Goal: Check status: Check status

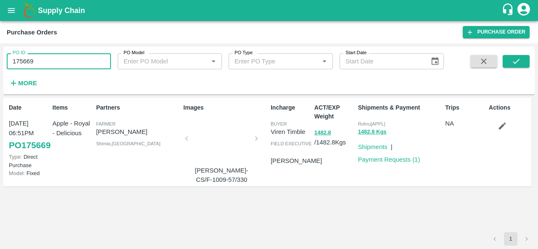
click at [68, 60] on input "175669" at bounding box center [59, 61] width 104 height 16
paste input "text"
click at [514, 59] on icon "submit" at bounding box center [516, 61] width 9 height 9
click at [214, 141] on div at bounding box center [221, 141] width 63 height 45
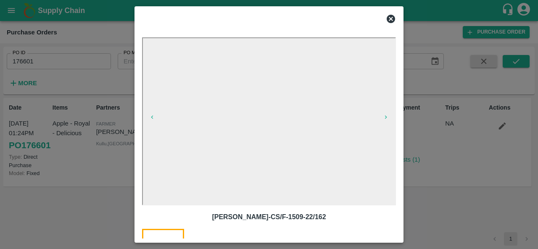
click at [389, 17] on icon at bounding box center [391, 19] width 8 height 8
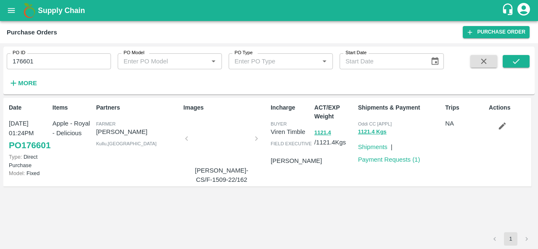
click at [71, 61] on input "176601" at bounding box center [59, 61] width 104 height 16
paste input "text"
click at [518, 63] on icon "submit" at bounding box center [516, 61] width 9 height 9
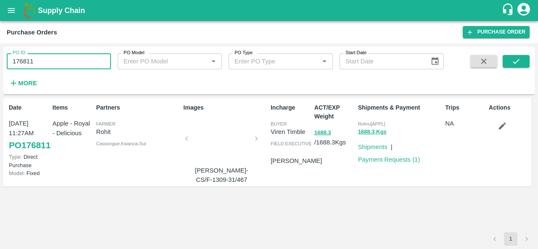
click at [52, 58] on input "176811" at bounding box center [59, 61] width 104 height 16
paste input "text"
click at [514, 58] on icon "submit" at bounding box center [516, 61] width 9 height 9
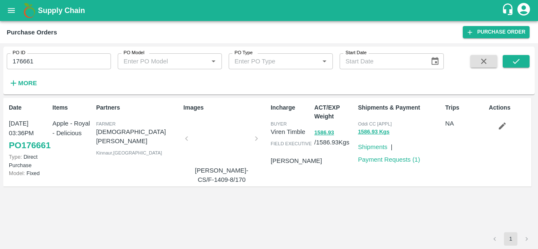
click at [346, 178] on div "ACT/EXP Weight 1586.93 / 1586.93 Kgs" at bounding box center [333, 142] width 44 height 85
click at [61, 53] on div "PO ID 176661 PO ID" at bounding box center [55, 58] width 111 height 23
click at [50, 56] on input "176661" at bounding box center [59, 61] width 104 height 16
paste input "text"
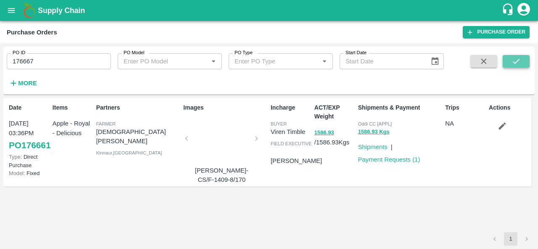
click at [513, 63] on icon "submit" at bounding box center [516, 61] width 9 height 9
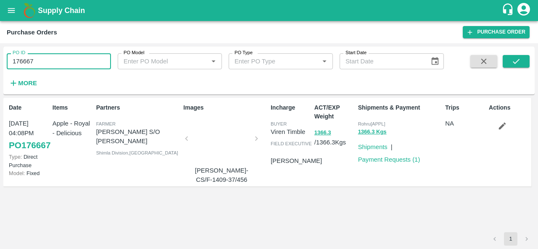
click at [93, 65] on input "176667" at bounding box center [59, 61] width 104 height 16
paste input "text"
click at [521, 62] on button "submit" at bounding box center [516, 61] width 27 height 13
click at [52, 59] on input "176645" at bounding box center [59, 61] width 104 height 16
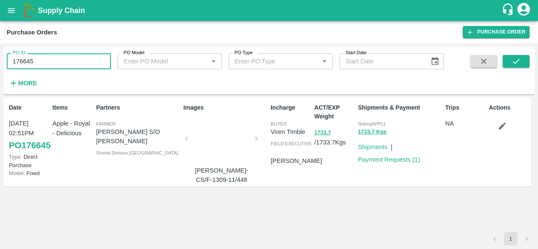
click at [52, 59] on input "176645" at bounding box center [59, 61] width 104 height 16
paste input "text"
click at [514, 58] on icon "submit" at bounding box center [516, 61] width 9 height 9
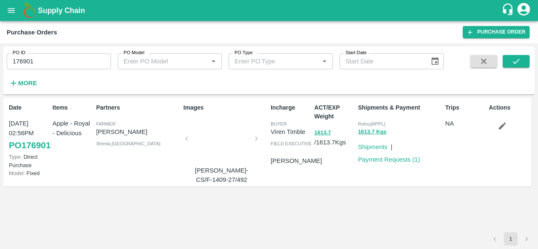
click at [36, 65] on input "176901" at bounding box center [59, 61] width 104 height 16
paste input "text"
click at [524, 61] on button "submit" at bounding box center [516, 61] width 27 height 13
click at [48, 63] on input "176736" at bounding box center [59, 61] width 104 height 16
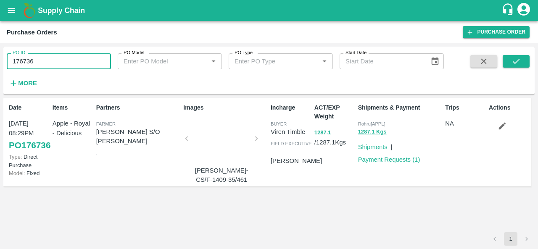
click at [48, 63] on input "176736" at bounding box center [59, 61] width 104 height 16
paste input "text"
click at [513, 59] on icon "submit" at bounding box center [516, 61] width 9 height 9
click at [48, 57] on input "176730" at bounding box center [59, 61] width 104 height 16
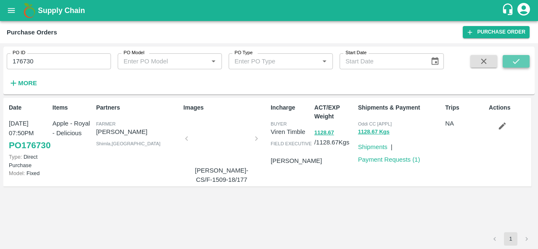
click at [515, 61] on icon "submit" at bounding box center [516, 61] width 9 height 9
click at [49, 59] on input "176730" at bounding box center [59, 61] width 104 height 16
paste input "text"
click at [513, 58] on icon "submit" at bounding box center [516, 61] width 9 height 9
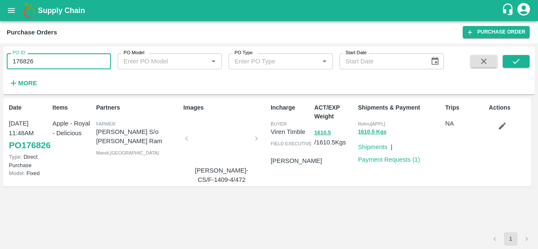
click at [62, 63] on input "176826" at bounding box center [59, 61] width 104 height 16
paste input "text"
click at [517, 59] on icon "submit" at bounding box center [516, 61] width 9 height 9
click at [334, 181] on div "ACT/EXP Weight 1684.2 / 1684.2 Kgs" at bounding box center [333, 142] width 44 height 85
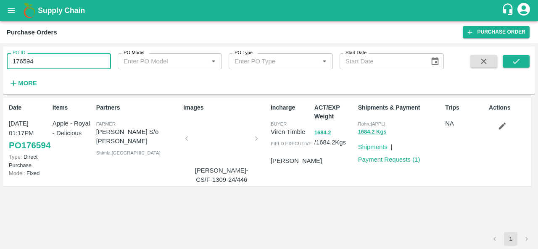
click at [29, 63] on input "176594" at bounding box center [59, 61] width 104 height 16
paste input "text"
click at [517, 58] on icon "submit" at bounding box center [516, 61] width 9 height 9
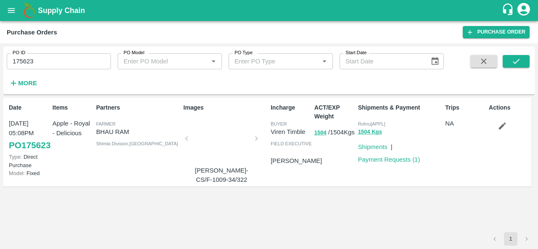
click at [68, 48] on div "PO ID 175623 PO ID" at bounding box center [55, 58] width 111 height 23
click at [45, 57] on input "175623" at bounding box center [59, 61] width 104 height 16
paste input "text"
click at [514, 66] on button "submit" at bounding box center [516, 61] width 27 height 13
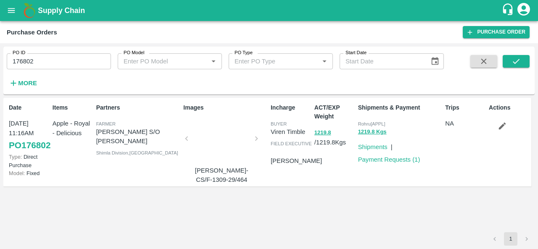
click at [42, 59] on input "176802" at bounding box center [59, 61] width 104 height 16
paste input "text"
click at [517, 56] on button "submit" at bounding box center [516, 61] width 27 height 13
click at [36, 58] on input "176904" at bounding box center [59, 61] width 104 height 16
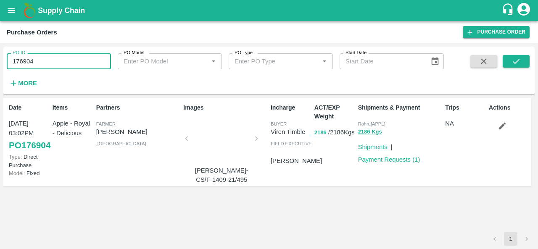
click at [36, 58] on input "176904" at bounding box center [59, 61] width 104 height 16
paste input "text"
click at [512, 65] on icon "submit" at bounding box center [516, 61] width 9 height 9
click at [49, 59] on input "176905" at bounding box center [59, 61] width 104 height 16
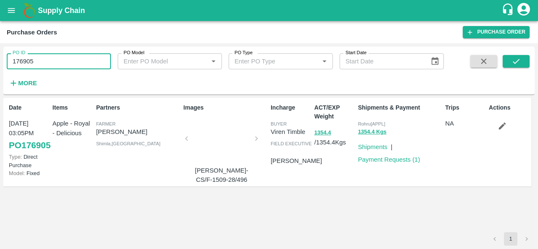
paste input "text"
click at [508, 62] on button "submit" at bounding box center [516, 61] width 27 height 13
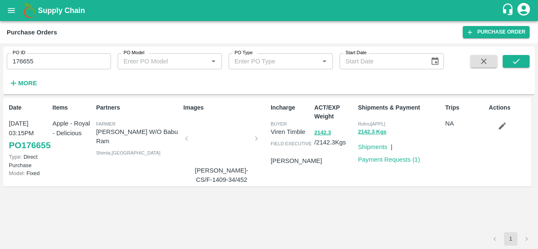
click at [66, 58] on input "176655" at bounding box center [59, 61] width 104 height 16
paste input "text"
click at [512, 61] on icon "submit" at bounding box center [516, 61] width 9 height 9
click at [58, 56] on input "176461" at bounding box center [59, 61] width 104 height 16
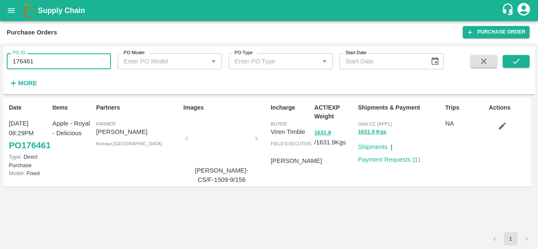
click at [58, 56] on input "176461" at bounding box center [59, 61] width 104 height 16
paste input "text"
click at [507, 61] on button "submit" at bounding box center [516, 61] width 27 height 13
click at [45, 57] on input "176883" at bounding box center [59, 61] width 104 height 16
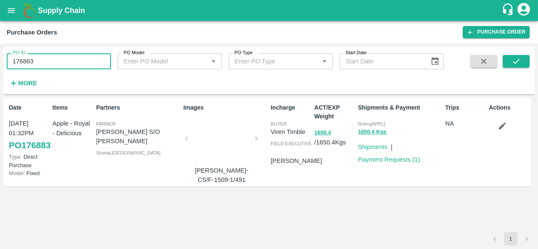
paste input "text"
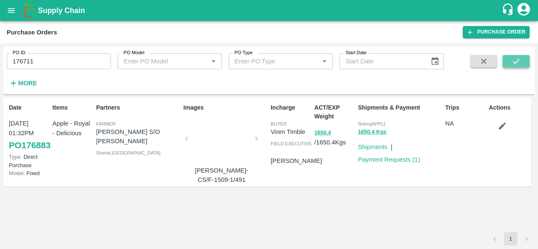
click at [520, 64] on icon "submit" at bounding box center [516, 61] width 9 height 9
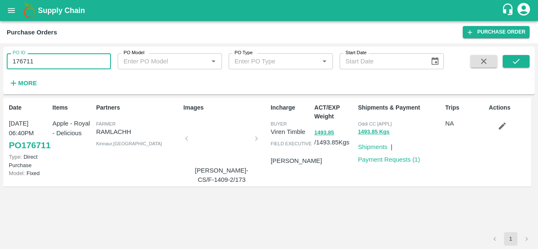
click at [53, 64] on input "176711" at bounding box center [59, 61] width 104 height 16
paste input "text"
click at [515, 67] on button "submit" at bounding box center [516, 61] width 27 height 13
click at [67, 57] on input "176940" at bounding box center [59, 61] width 104 height 16
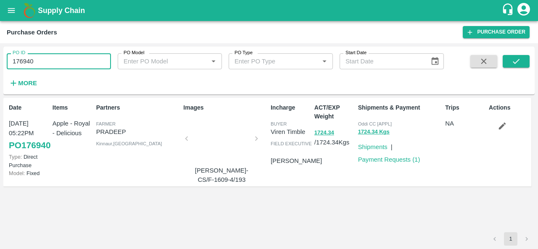
click at [67, 57] on input "176940" at bounding box center [59, 61] width 104 height 16
paste input "text"
click at [517, 62] on icon "submit" at bounding box center [516, 61] width 9 height 9
click at [390, 180] on div "Shipments & Payment Oddi CC [APPL] 1129.1 Kgs Shipments | Payment Requests ( 1 )" at bounding box center [398, 142] width 87 height 85
click at [52, 60] on input "176959" at bounding box center [59, 61] width 104 height 16
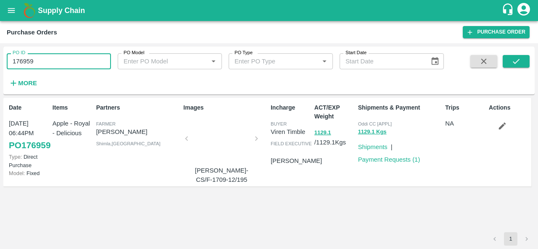
click at [52, 60] on input "176959" at bounding box center [59, 61] width 104 height 16
paste input "text"
click at [514, 57] on icon "submit" at bounding box center [516, 61] width 9 height 9
click at [44, 55] on input "176499" at bounding box center [59, 61] width 104 height 16
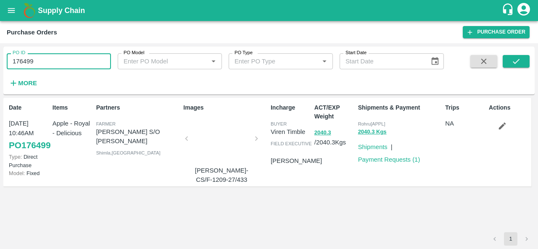
paste input "text"
click at [517, 62] on icon "submit" at bounding box center [516, 61] width 7 height 5
click at [58, 60] on input "176879" at bounding box center [59, 61] width 104 height 16
paste input "text"
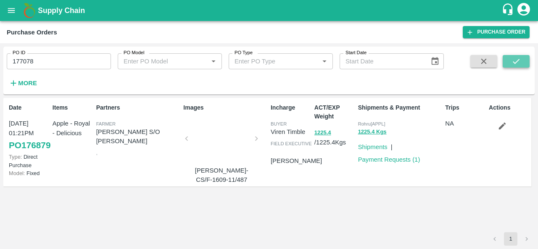
click at [517, 63] on icon "submit" at bounding box center [516, 61] width 9 height 9
click at [63, 62] on input "177078" at bounding box center [59, 61] width 104 height 16
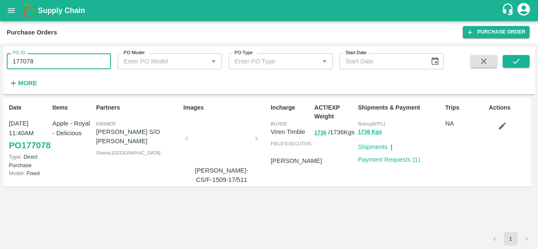
click at [63, 62] on input "177078" at bounding box center [59, 61] width 104 height 16
paste input "text"
click at [517, 58] on icon "submit" at bounding box center [516, 61] width 9 height 9
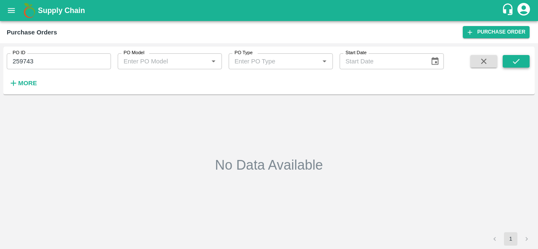
click at [517, 58] on icon "submit" at bounding box center [516, 61] width 9 height 9
click at [63, 58] on input "259743" at bounding box center [59, 61] width 104 height 16
paste input "text"
click at [520, 52] on div "PO ID 176962 PO ID PO Model PO Model   * PO Type PO Type   * Start Date Start D…" at bounding box center [268, 70] width 531 height 41
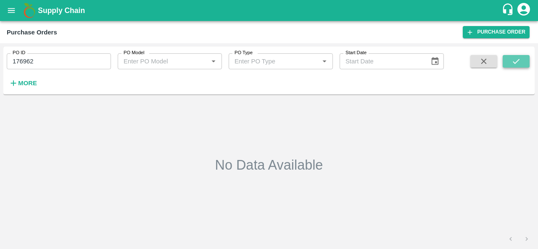
click at [517, 58] on icon "submit" at bounding box center [516, 61] width 9 height 9
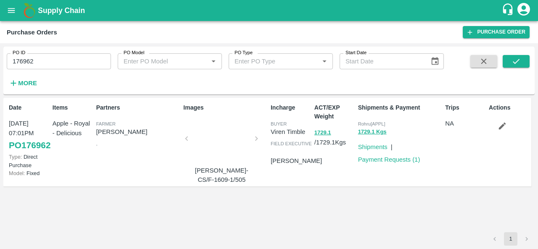
click at [62, 68] on input "176962" at bounding box center [59, 61] width 104 height 16
paste input "text"
click at [512, 62] on icon "submit" at bounding box center [516, 61] width 9 height 9
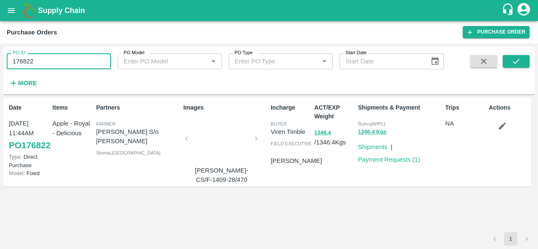
click at [77, 63] on input "176822" at bounding box center [59, 61] width 104 height 16
paste input "text"
click at [518, 56] on button "submit" at bounding box center [516, 61] width 27 height 13
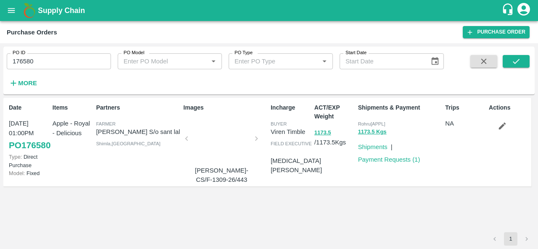
click at [65, 63] on input "176580" at bounding box center [59, 61] width 104 height 16
paste input "text"
click at [511, 60] on button "submit" at bounding box center [516, 61] width 27 height 13
click at [386, 185] on div "Shipments & Payment Rohru[APPL] 1673.9 Kgs Shipments | Payment Requests ( 1 )" at bounding box center [398, 142] width 87 height 85
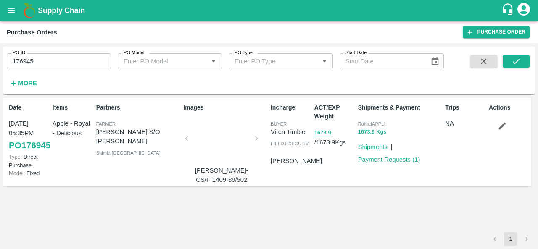
click at [68, 58] on input "176945" at bounding box center [59, 61] width 104 height 16
paste input "text"
click at [513, 63] on icon "submit" at bounding box center [516, 61] width 9 height 9
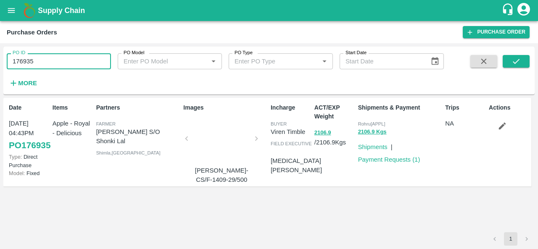
click at [36, 62] on input "176935" at bounding box center [59, 61] width 104 height 16
paste input "text"
click at [520, 58] on icon "submit" at bounding box center [516, 61] width 9 height 9
click at [62, 66] on input "177062" at bounding box center [59, 61] width 104 height 16
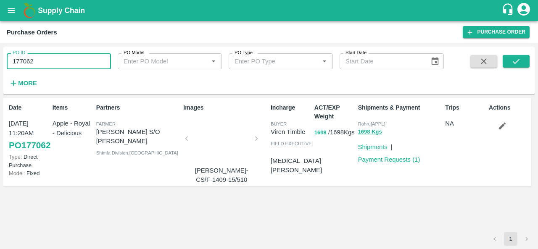
click at [62, 66] on input "177062" at bounding box center [59, 61] width 104 height 16
paste input "text"
click at [513, 58] on icon "submit" at bounding box center [516, 61] width 9 height 9
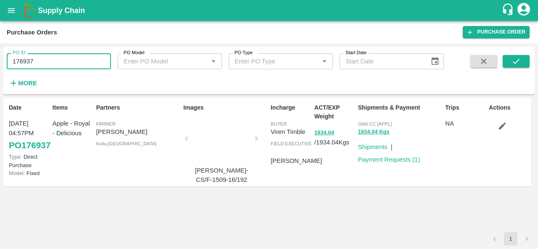
click at [65, 64] on input "176937" at bounding box center [59, 61] width 104 height 16
paste input "text"
click at [512, 63] on icon "submit" at bounding box center [516, 61] width 9 height 9
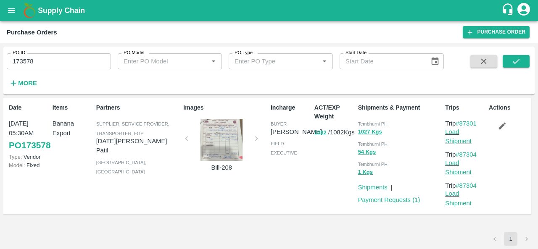
click at [229, 141] on div at bounding box center [221, 140] width 63 height 42
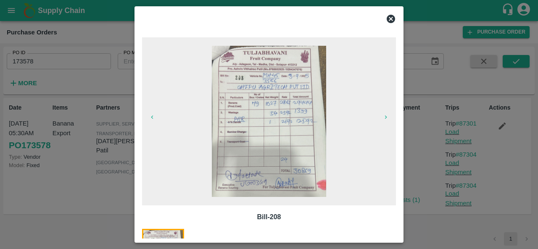
click at [239, 116] on img at bounding box center [269, 121] width 114 height 151
click at [390, 19] on icon at bounding box center [391, 19] width 10 height 10
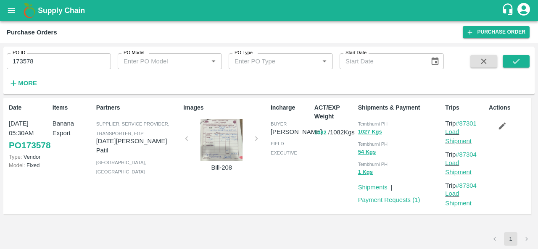
click at [285, 183] on div "Incharge buyer Ajit Otari field executive" at bounding box center [289, 156] width 44 height 112
click at [230, 188] on div "Images Bill-208" at bounding box center [223, 156] width 87 height 112
click at [269, 191] on div "Incharge buyer Ajit Otari field executive" at bounding box center [289, 156] width 44 height 112
click at [257, 142] on div "Images Bill-208" at bounding box center [223, 156] width 87 height 112
click at [314, 197] on div "ACT/EXP Weight 1082 / 1082 Kgs" at bounding box center [333, 156] width 44 height 112
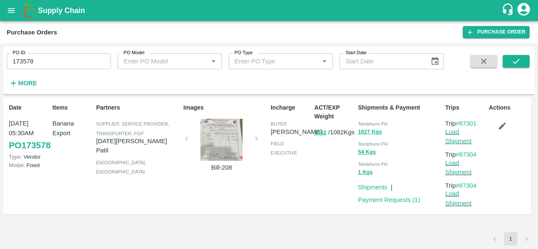
click at [326, 198] on div "ACT/EXP Weight 1082 / 1082 Kgs" at bounding box center [333, 156] width 44 height 112
click at [331, 193] on div "ACT/EXP Weight 1082 / 1082 Kgs" at bounding box center [333, 156] width 44 height 112
click at [366, 122] on span "Tembhurni PH" at bounding box center [373, 124] width 30 height 5
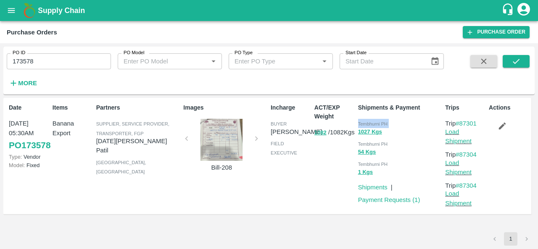
click at [366, 122] on span "Tembhurni PH" at bounding box center [373, 124] width 30 height 5
copy div "Tembhurni PH 1027 Kgs"
click at [71, 63] on input "173578" at bounding box center [59, 61] width 104 height 16
paste input "text"
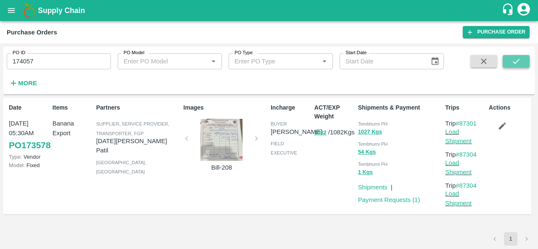
click at [521, 57] on button "submit" at bounding box center [516, 61] width 27 height 13
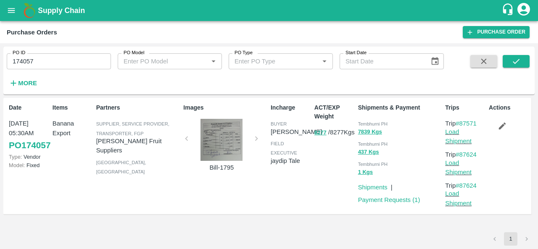
click at [317, 200] on div "ACT/EXP Weight 8277 / 8277 Kgs" at bounding box center [333, 156] width 44 height 112
click at [224, 144] on div at bounding box center [221, 140] width 63 height 42
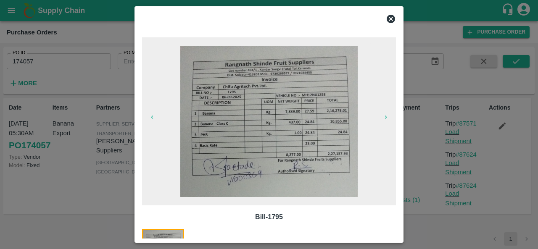
click at [394, 21] on icon at bounding box center [391, 19] width 8 height 8
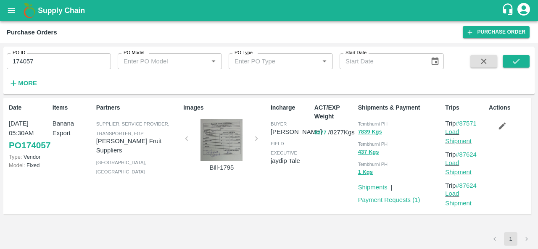
click at [230, 149] on div at bounding box center [221, 140] width 63 height 42
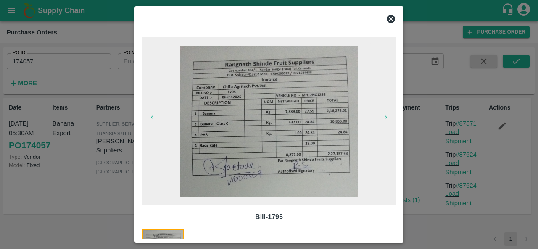
click at [391, 17] on icon at bounding box center [391, 19] width 8 height 8
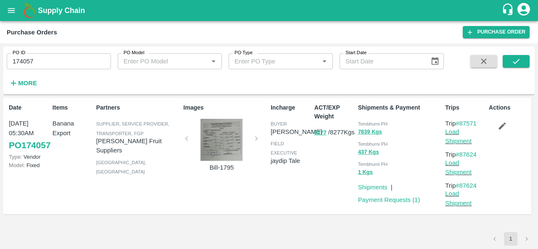
click at [336, 190] on div "ACT/EXP Weight 8277 / 8277 Kgs" at bounding box center [333, 156] width 44 height 112
click at [370, 123] on span "Tembhurni PH" at bounding box center [373, 124] width 30 height 5
copy div "Tembhurni PH 7839 Kgs"
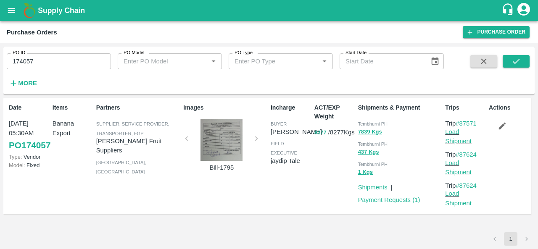
click at [64, 58] on input "174057" at bounding box center [59, 61] width 104 height 16
paste input "text"
click at [517, 61] on icon "submit" at bounding box center [516, 61] width 9 height 9
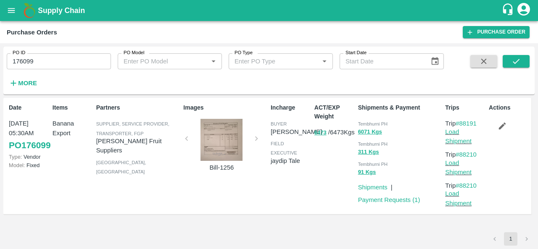
click at [222, 150] on div at bounding box center [221, 140] width 63 height 42
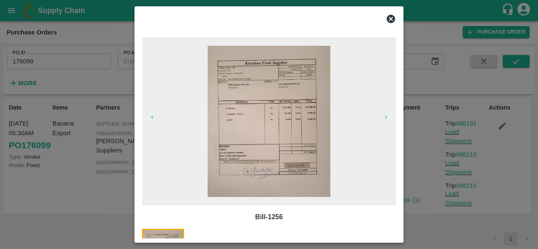
click at [392, 16] on icon at bounding box center [391, 19] width 8 height 8
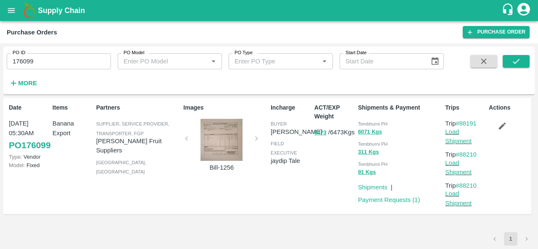
click at [219, 141] on div at bounding box center [221, 140] width 63 height 42
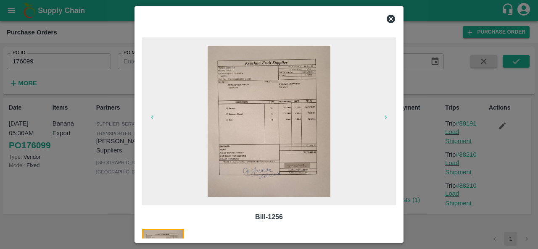
click at [388, 19] on icon at bounding box center [391, 19] width 8 height 8
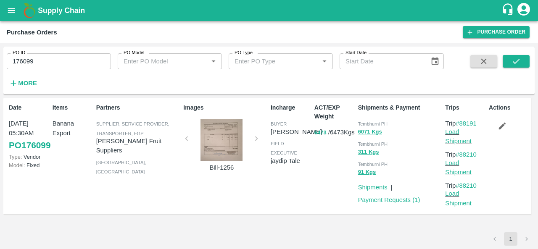
click at [366, 121] on div "Tembhurni PH" at bounding box center [400, 123] width 84 height 9
copy div "Tembhurni PH 6071 Kgs"
click at [51, 61] on input "176099" at bounding box center [59, 61] width 104 height 16
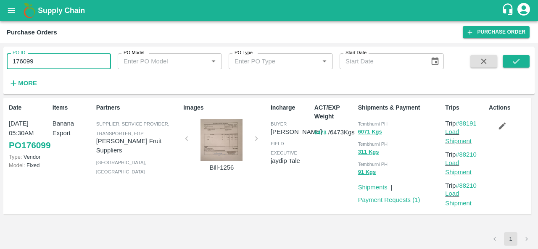
click at [51, 61] on input "176099" at bounding box center [59, 61] width 104 height 16
paste input "text"
click at [519, 63] on icon "submit" at bounding box center [516, 61] width 9 height 9
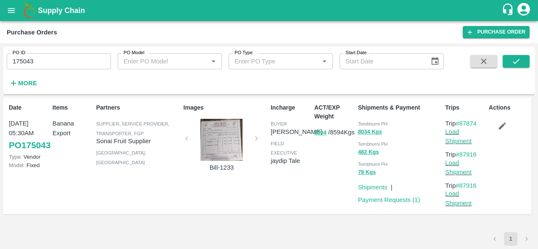
click at [319, 189] on div "ACT/EXP Weight 8594 / 8594 Kgs" at bounding box center [333, 156] width 44 height 112
click at [366, 124] on span "Tembhurni PH" at bounding box center [373, 124] width 30 height 5
copy div "Tembhurni PH 8034 Kgs"
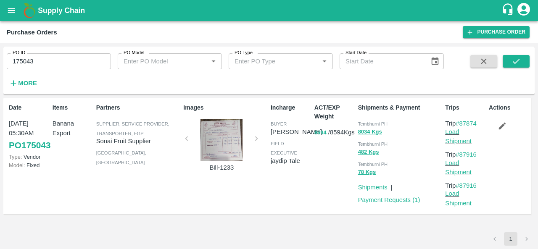
click at [227, 142] on div at bounding box center [221, 140] width 63 height 42
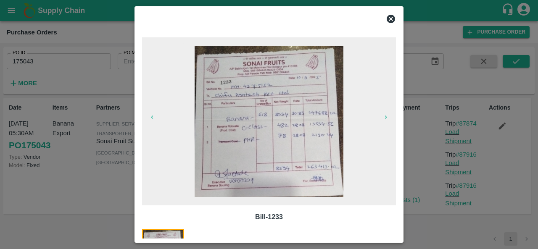
click at [392, 15] on icon at bounding box center [391, 19] width 8 height 8
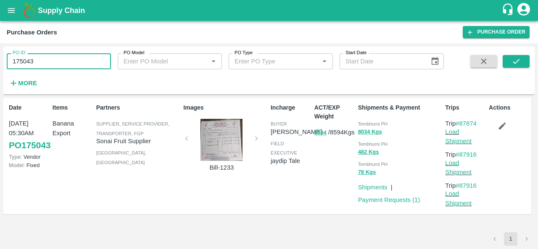
click at [35, 59] on input "175043" at bounding box center [59, 61] width 104 height 16
paste input "text"
click at [518, 57] on icon "submit" at bounding box center [516, 61] width 9 height 9
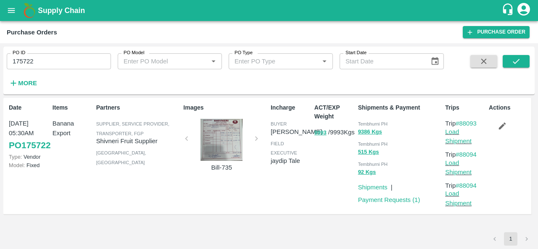
click at [369, 123] on span "Tembhurni PH" at bounding box center [373, 124] width 30 height 5
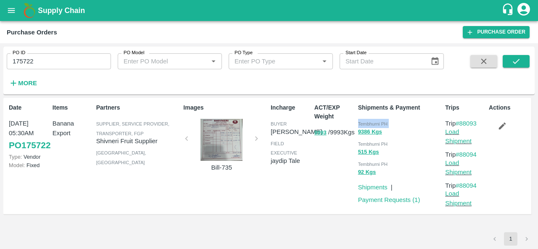
click at [369, 123] on span "Tembhurni PH" at bounding box center [373, 124] width 30 height 5
copy div "Tembhurni PH 9386 Kgs"
click at [219, 149] on div at bounding box center [221, 140] width 63 height 42
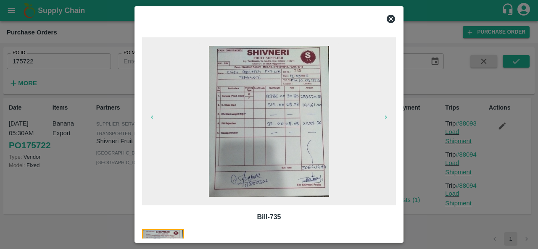
click at [393, 20] on icon at bounding box center [391, 19] width 8 height 8
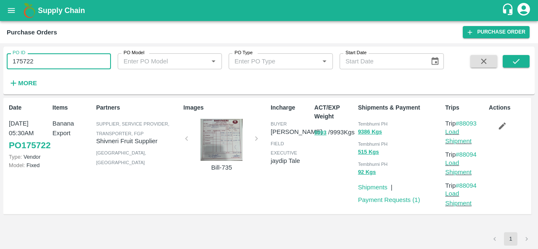
click at [48, 60] on input "175722" at bounding box center [59, 61] width 104 height 16
paste input "text"
click at [512, 59] on icon "submit" at bounding box center [516, 61] width 9 height 9
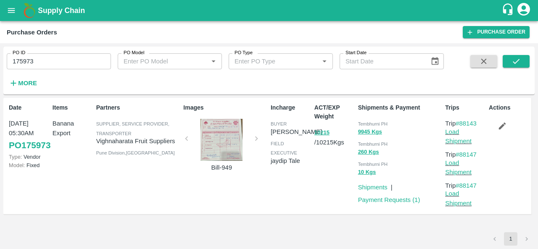
click at [230, 144] on div at bounding box center [221, 140] width 63 height 42
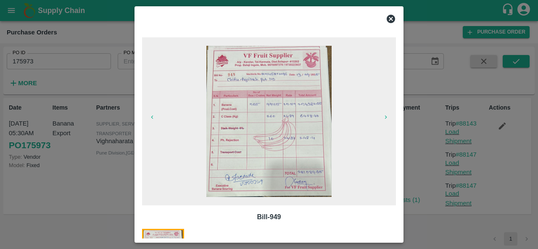
click at [389, 18] on icon at bounding box center [391, 19] width 8 height 8
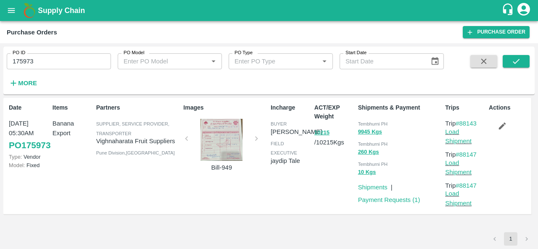
click at [369, 123] on span "Tembhurni PH" at bounding box center [373, 124] width 30 height 5
copy div "Tembhurni PH 9945 Kgs"
click at [69, 56] on input "175973" at bounding box center [59, 61] width 104 height 16
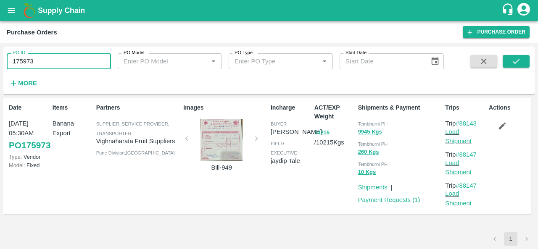
click at [69, 56] on input "175973" at bounding box center [59, 61] width 104 height 16
paste input "text"
click at [516, 61] on icon "submit" at bounding box center [516, 61] width 9 height 9
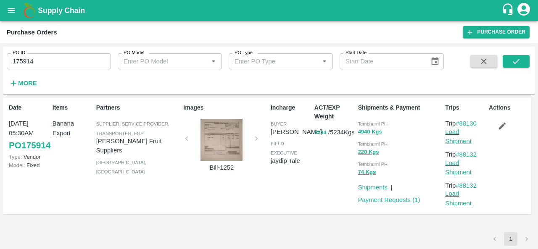
click at [362, 125] on span "Tembhurni PH" at bounding box center [373, 124] width 30 height 5
copy div "Tembhurni PH 4940 Kgs"
click at [224, 140] on div at bounding box center [221, 140] width 63 height 42
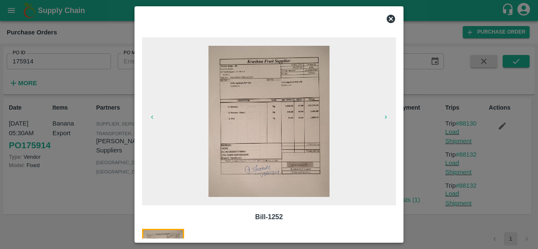
click at [390, 16] on icon at bounding box center [391, 19] width 8 height 8
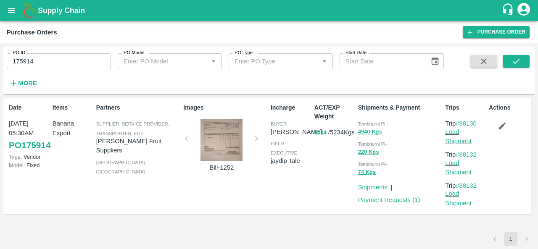
click at [72, 51] on div "PO ID 175914 PO ID" at bounding box center [55, 58] width 111 height 23
click at [52, 57] on input "175914" at bounding box center [59, 61] width 104 height 16
paste input "text"
click at [516, 60] on icon "submit" at bounding box center [516, 61] width 9 height 9
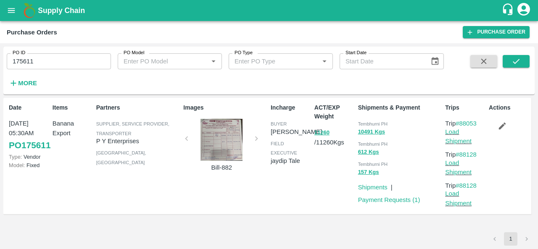
click at [230, 139] on div at bounding box center [221, 140] width 63 height 42
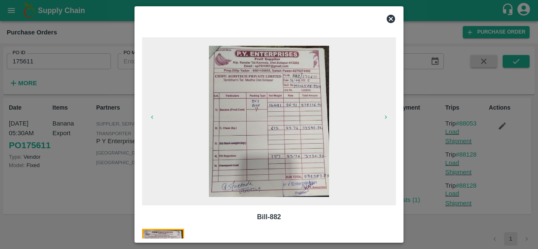
click at [389, 21] on icon at bounding box center [391, 19] width 8 height 8
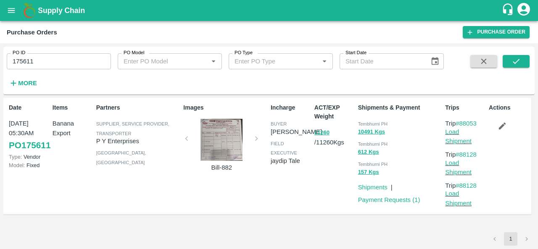
click at [365, 124] on span "Tembhurni PH" at bounding box center [373, 124] width 30 height 5
copy div "Tembhurni PH 10491 Kgs"
click at [220, 135] on div at bounding box center [221, 140] width 63 height 42
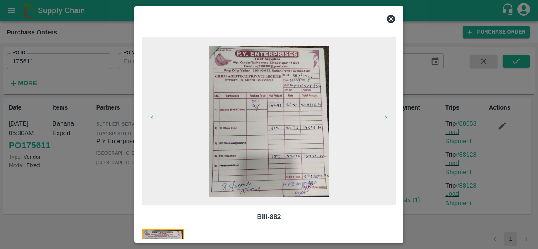
click at [394, 20] on icon at bounding box center [391, 19] width 8 height 8
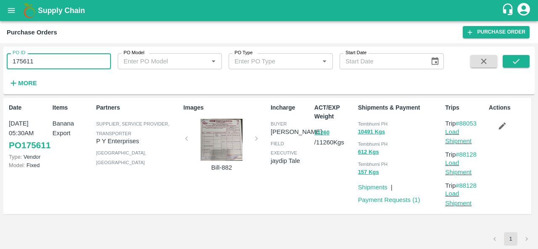
click at [49, 61] on input "175611" at bounding box center [59, 61] width 104 height 16
paste input "text"
click at [517, 63] on icon "submit" at bounding box center [516, 61] width 9 height 9
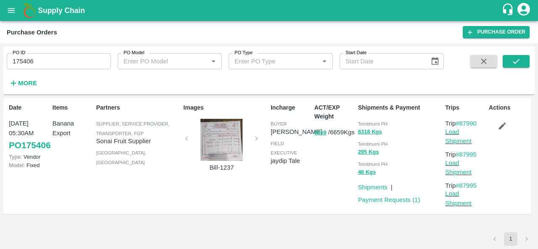
click at [214, 137] on div at bounding box center [221, 140] width 63 height 42
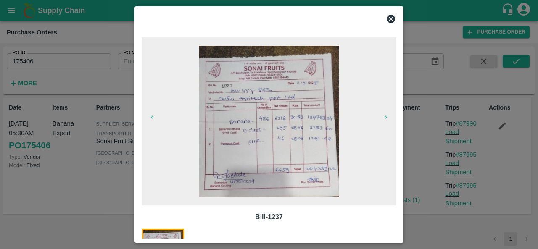
click at [390, 18] on icon at bounding box center [391, 19] width 10 height 10
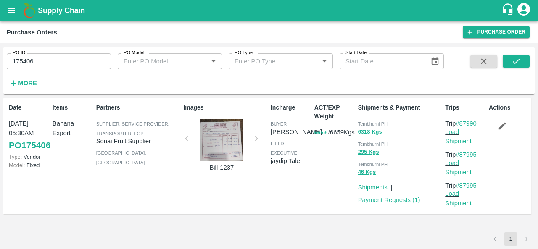
click at [276, 211] on div "Incharge buyer Ajit Otari field executive jaydip Tale" at bounding box center [289, 156] width 44 height 112
click at [220, 148] on div at bounding box center [221, 140] width 63 height 42
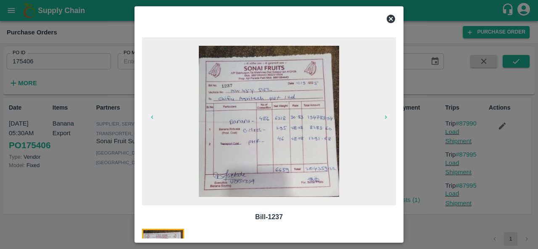
click at [387, 20] on icon at bounding box center [391, 19] width 10 height 10
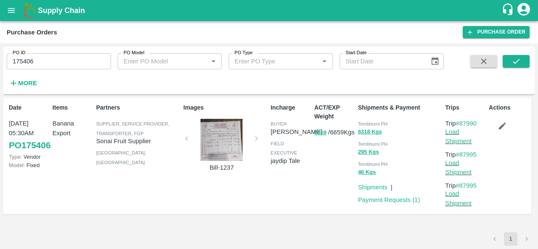
click at [222, 137] on div at bounding box center [221, 140] width 63 height 42
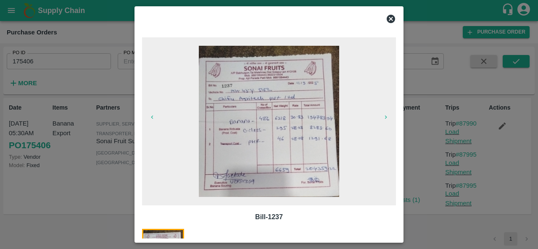
click at [390, 20] on icon at bounding box center [391, 19] width 10 height 10
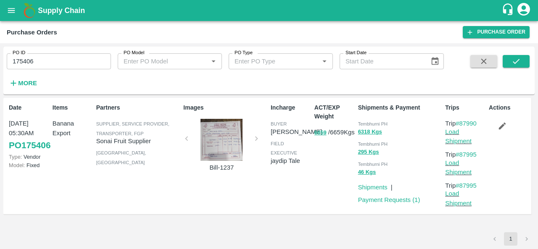
click at [361, 124] on span "Tembhurni PH" at bounding box center [373, 124] width 30 height 5
copy div "Tembhurni PH 6318 Kgs"
click at [51, 64] on input "175406" at bounding box center [59, 61] width 104 height 16
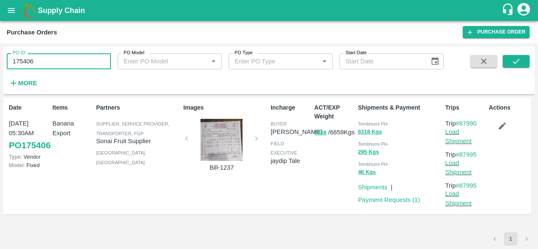
click at [51, 64] on input "175406" at bounding box center [59, 61] width 104 height 16
paste input "text"
click at [514, 64] on icon "submit" at bounding box center [516, 61] width 9 height 9
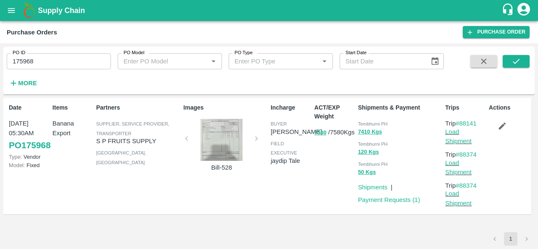
click at [227, 144] on div at bounding box center [221, 140] width 63 height 42
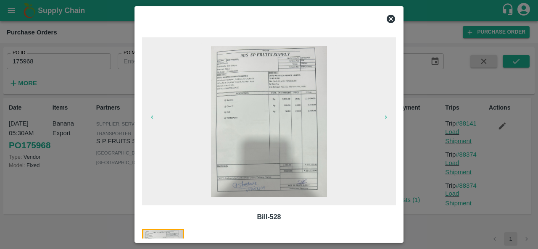
click at [391, 18] on icon at bounding box center [391, 19] width 10 height 10
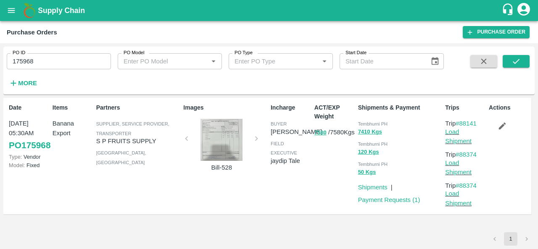
click at [367, 124] on span "Tembhurni PH" at bounding box center [373, 124] width 30 height 5
copy div "Tembhurni PH 7410 Kgs"
click at [39, 66] on input "175968" at bounding box center [59, 61] width 104 height 16
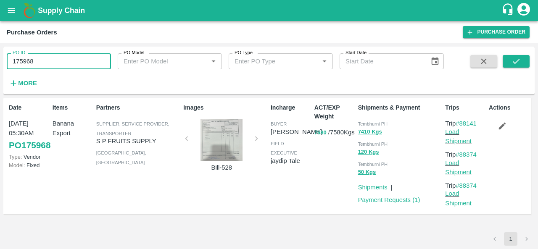
click at [39, 66] on input "175968" at bounding box center [59, 61] width 104 height 16
paste input "text"
click at [512, 62] on icon "submit" at bounding box center [516, 61] width 9 height 9
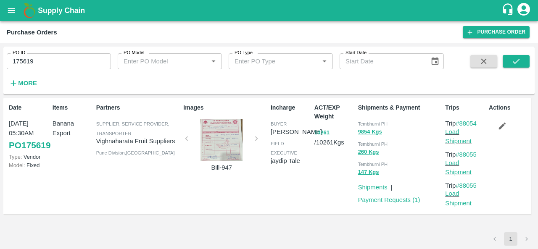
click at [315, 179] on div "ACT/EXP Weight 10261 / 10261 Kgs" at bounding box center [333, 156] width 44 height 112
click at [230, 143] on div at bounding box center [221, 140] width 63 height 42
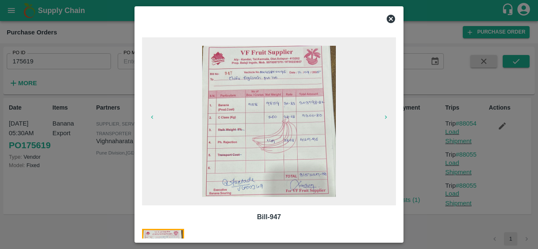
click at [230, 143] on img at bounding box center [268, 121] width 133 height 151
click at [388, 17] on icon at bounding box center [391, 19] width 8 height 8
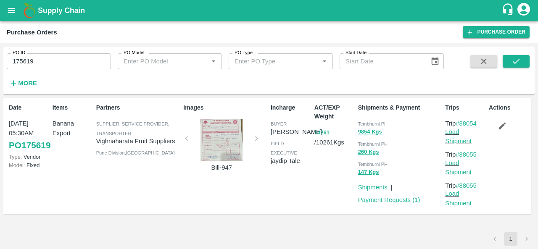
click at [232, 153] on div at bounding box center [221, 140] width 63 height 42
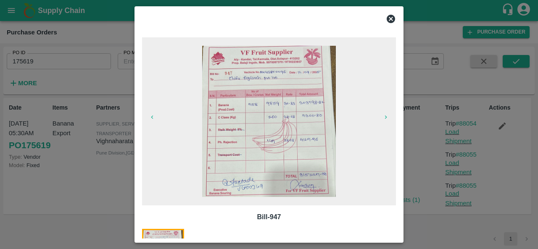
click at [389, 20] on icon at bounding box center [391, 19] width 10 height 10
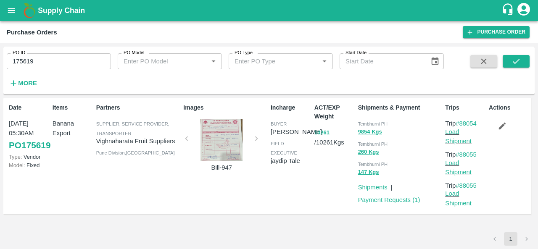
click at [221, 143] on div at bounding box center [221, 140] width 63 height 42
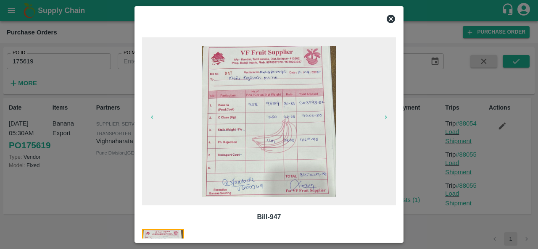
click at [390, 19] on icon at bounding box center [391, 19] width 8 height 8
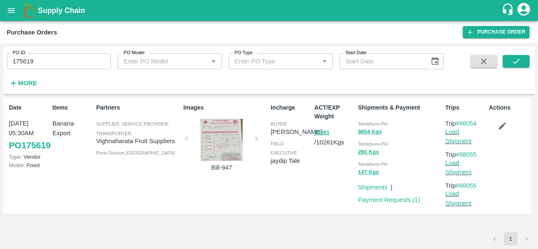
click at [373, 122] on span "Tembhurni PH" at bounding box center [373, 124] width 30 height 5
click at [61, 59] on input "175619" at bounding box center [59, 61] width 104 height 16
paste input "text"
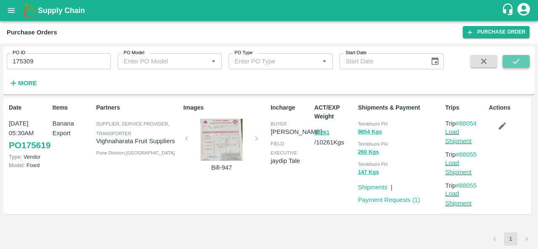
click at [513, 62] on icon "submit" at bounding box center [516, 61] width 9 height 9
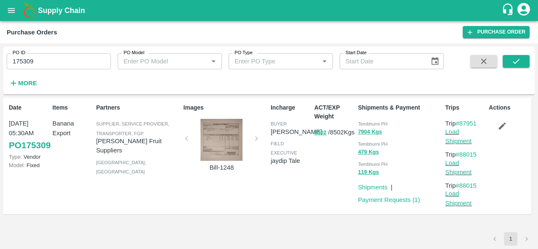
click at [364, 122] on span "Tembhurni PH" at bounding box center [373, 124] width 30 height 5
click at [35, 61] on input "175309" at bounding box center [59, 61] width 104 height 16
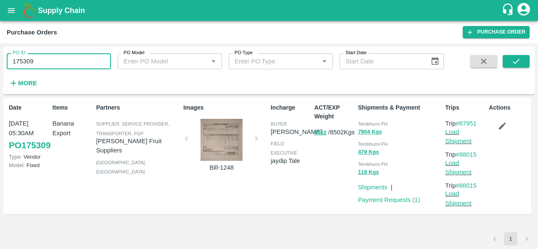
paste input "text"
click at [516, 59] on icon "submit" at bounding box center [516, 61] width 9 height 9
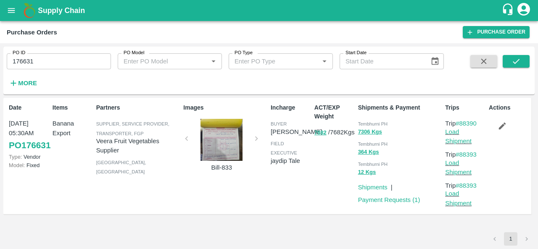
click at [366, 121] on div "Tembhurni PH" at bounding box center [400, 123] width 84 height 9
click at [48, 61] on input "176631" at bounding box center [59, 61] width 104 height 16
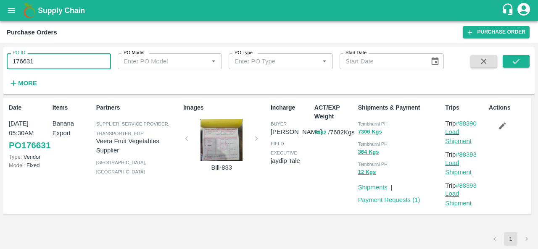
paste input "text"
click at [523, 55] on button "submit" at bounding box center [516, 61] width 27 height 13
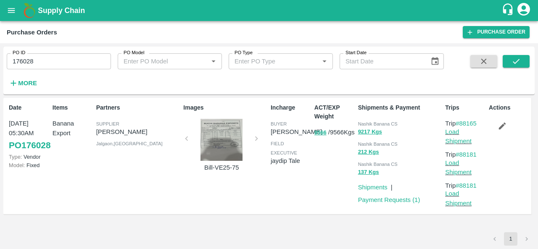
click at [297, 196] on div "Incharge buyer Ajit Otari field executive jaydip Tale" at bounding box center [289, 156] width 44 height 112
click at [369, 124] on span "Nashik Banana CS" at bounding box center [378, 124] width 40 height 5
click at [365, 124] on span "Nashik Banana CS" at bounding box center [378, 124] width 40 height 5
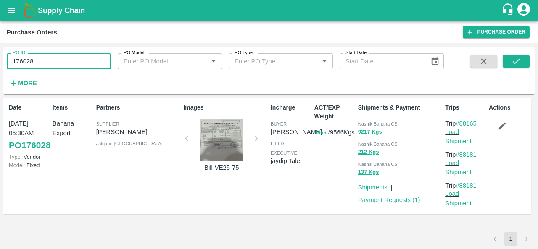
click at [56, 64] on input "176028" at bounding box center [59, 61] width 104 height 16
paste input "text"
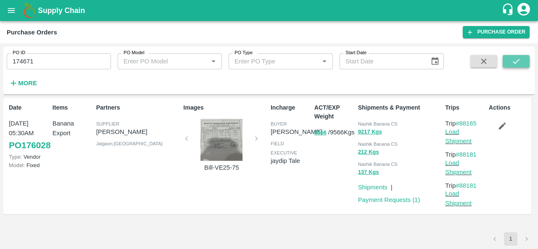
click at [526, 61] on button "submit" at bounding box center [516, 61] width 27 height 13
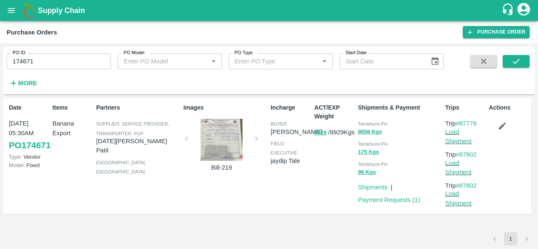
click at [209, 137] on div at bounding box center [221, 140] width 63 height 42
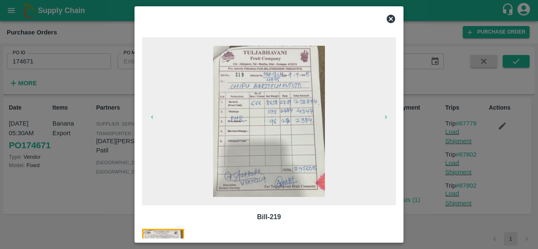
click at [391, 17] on icon at bounding box center [391, 19] width 8 height 8
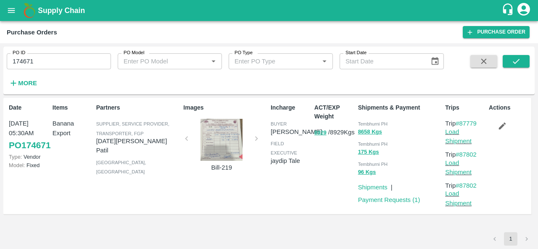
click at [219, 140] on div at bounding box center [221, 140] width 63 height 42
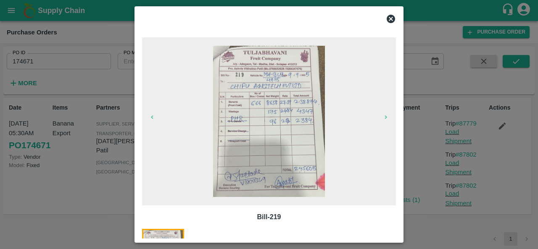
click at [388, 18] on icon at bounding box center [391, 19] width 8 height 8
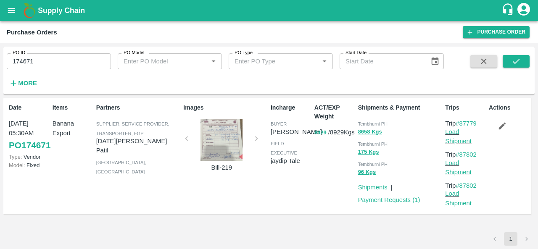
click at [153, 175] on div "Partners Supplier, Service Provider, Transporter, FGP Ashvin Vitthalrav Patil S…" at bounding box center [136, 156] width 87 height 112
click at [47, 63] on input "174671" at bounding box center [59, 61] width 104 height 16
click at [513, 59] on icon "submit" at bounding box center [516, 61] width 9 height 9
click at [367, 122] on span "Tembhurni PH" at bounding box center [373, 124] width 30 height 5
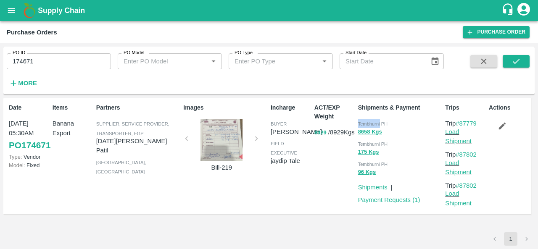
click at [367, 122] on span "Tembhurni PH" at bounding box center [373, 124] width 30 height 5
click at [63, 69] on input "174671" at bounding box center [59, 61] width 104 height 16
paste input "text"
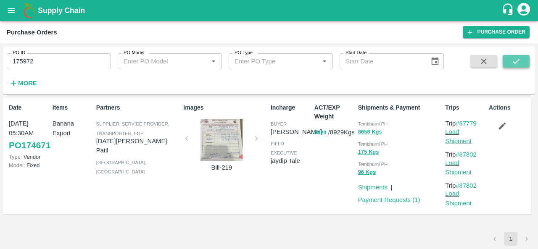
click at [521, 56] on button "submit" at bounding box center [516, 61] width 27 height 13
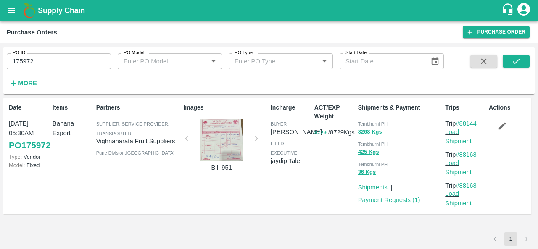
click at [367, 124] on span "Tembhurni PH" at bounding box center [373, 124] width 30 height 5
click at [66, 51] on div "PO ID 175972 PO ID" at bounding box center [55, 58] width 111 height 23
click at [37, 59] on input "175972" at bounding box center [59, 61] width 104 height 16
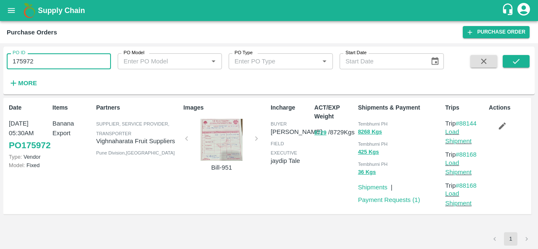
paste input "text"
type input "175916"
click at [518, 58] on icon "submit" at bounding box center [516, 61] width 9 height 9
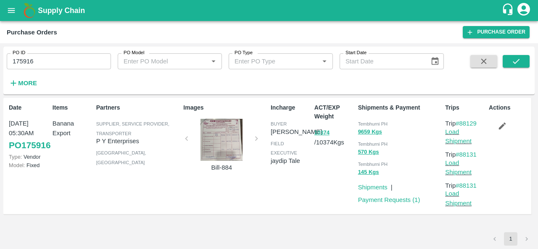
click at [373, 121] on div "Tembhurni PH" at bounding box center [400, 123] width 84 height 9
